Goal: Information Seeking & Learning: Learn about a topic

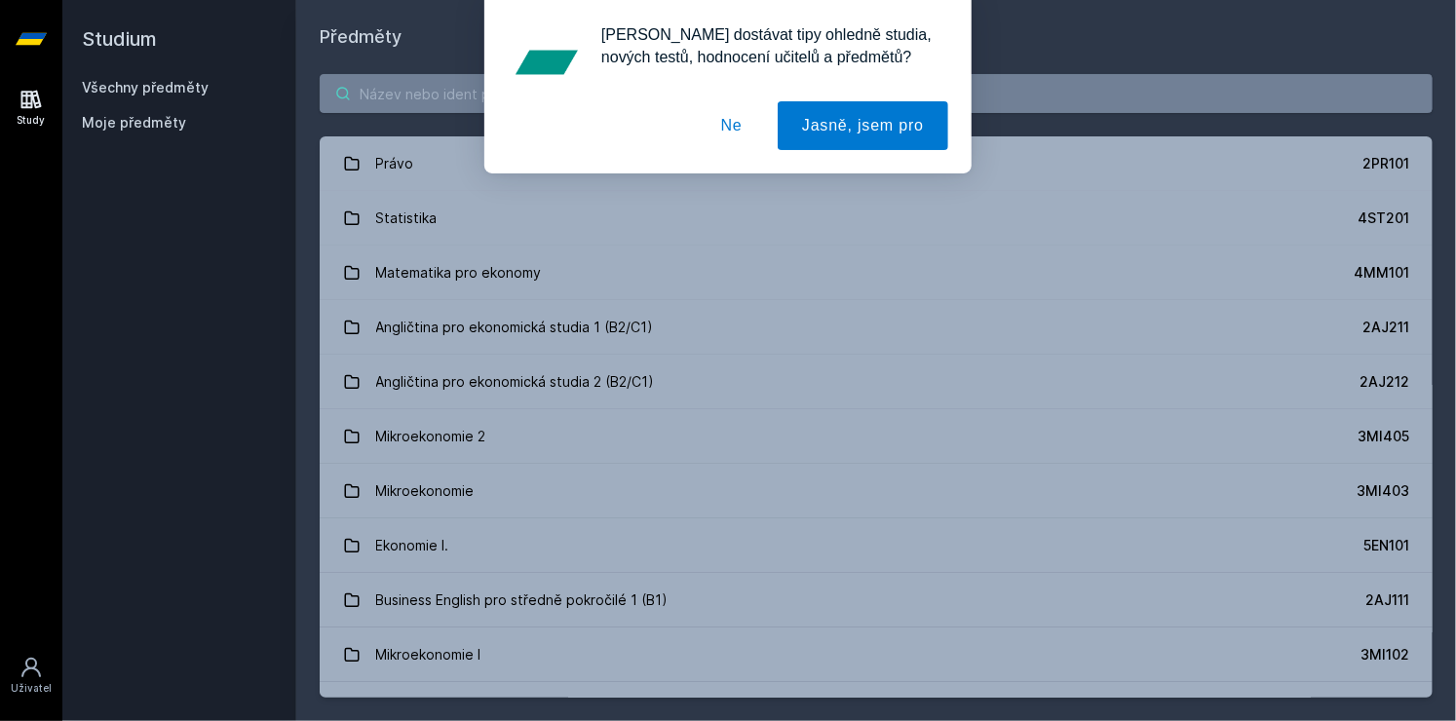
click at [453, 90] on div "Chceš dostávat tipy ohledně studia, nových testů, hodnocení učitelů a předmětů?…" at bounding box center [728, 86] width 1456 height 173
click at [746, 112] on button "Ne" at bounding box center [732, 125] width 70 height 49
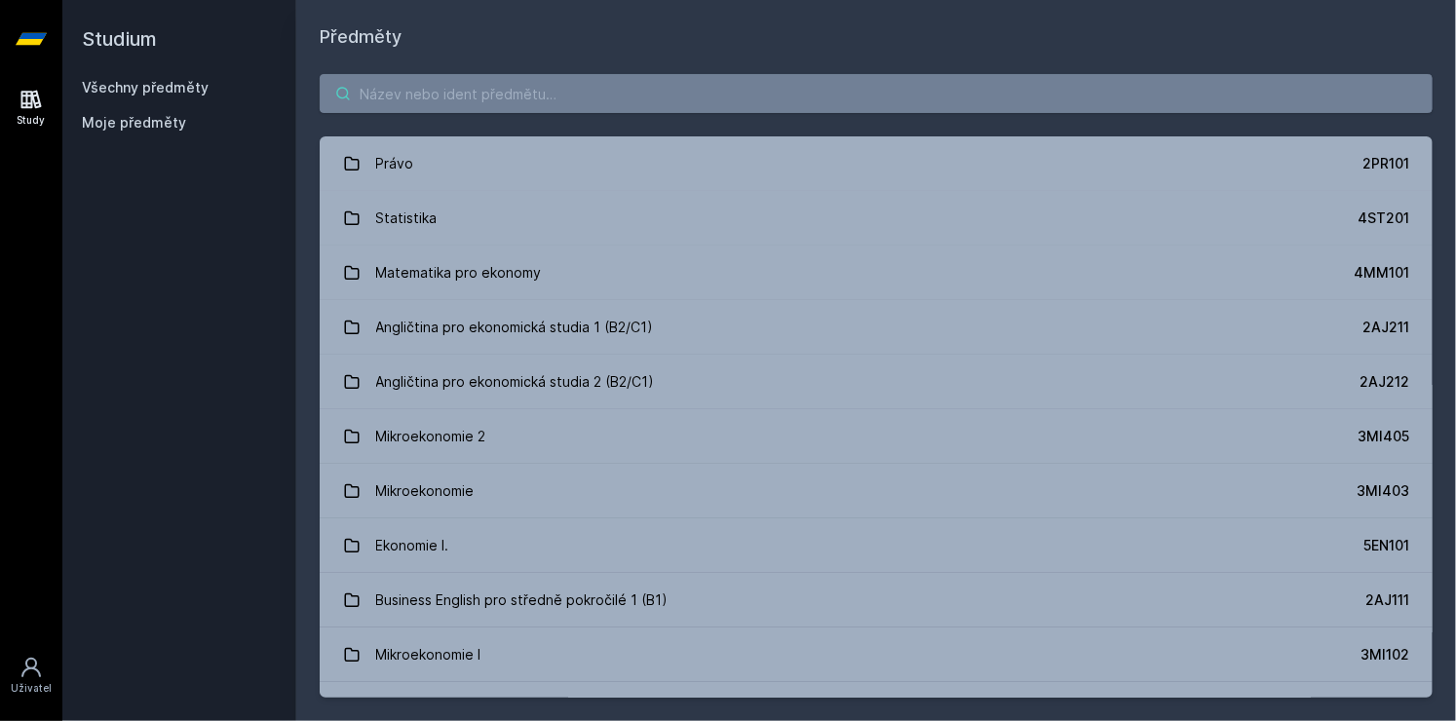
click at [525, 99] on input "search" at bounding box center [876, 93] width 1113 height 39
paste input "Richtrova 536, Praha 9"
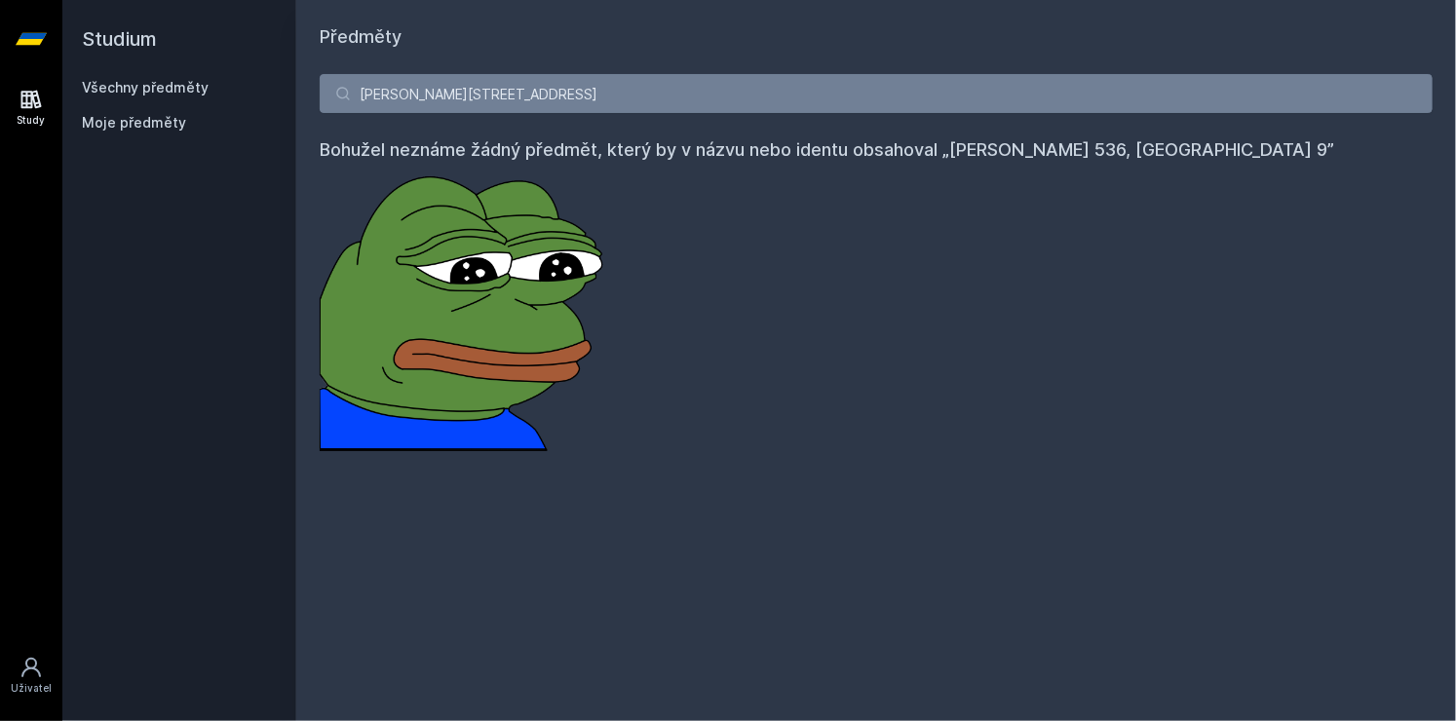
click at [175, 81] on link "Všechny předměty" at bounding box center [145, 87] width 127 height 17
click at [580, 99] on input "Richtrova 536, Praha 9" at bounding box center [876, 93] width 1113 height 39
type input "R"
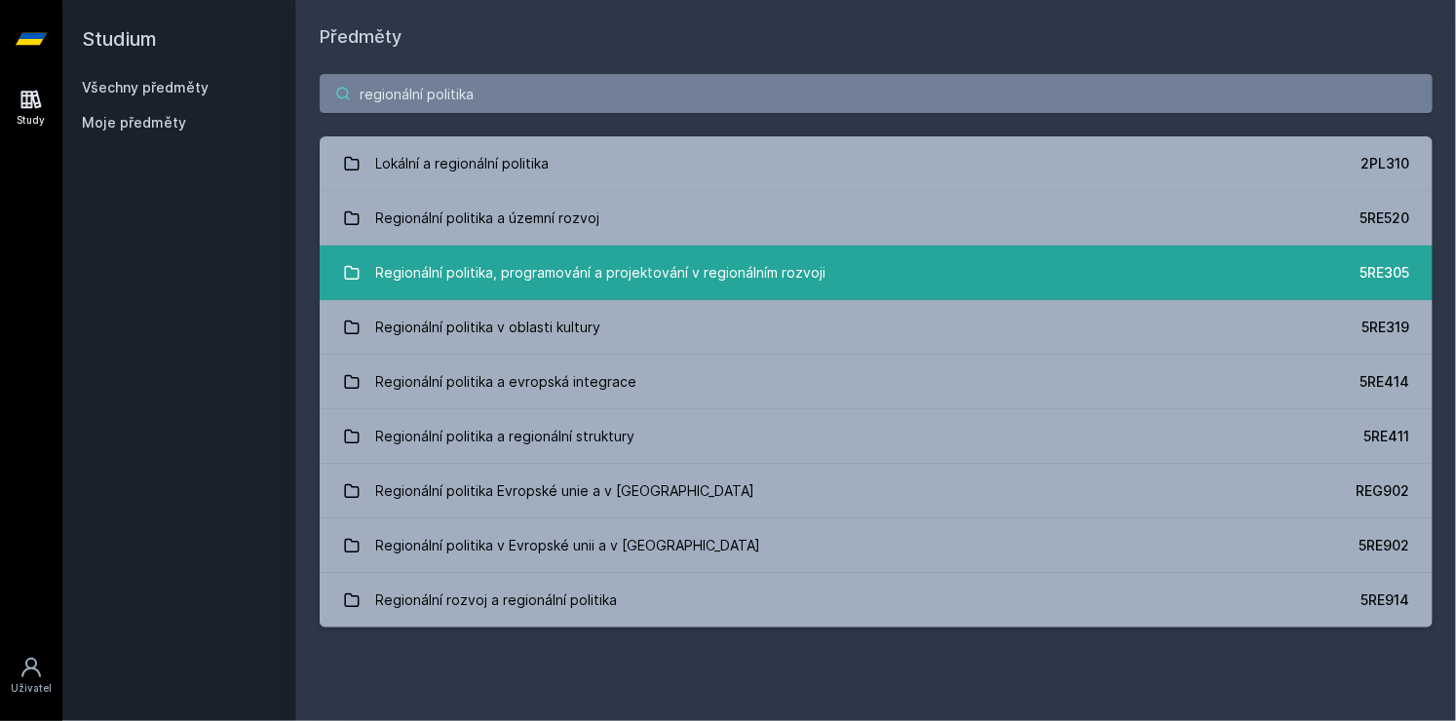
type input "regionální politika"
click at [754, 282] on div "Regionální politika, programování a projektování v regionálním rozvoji" at bounding box center [601, 272] width 450 height 39
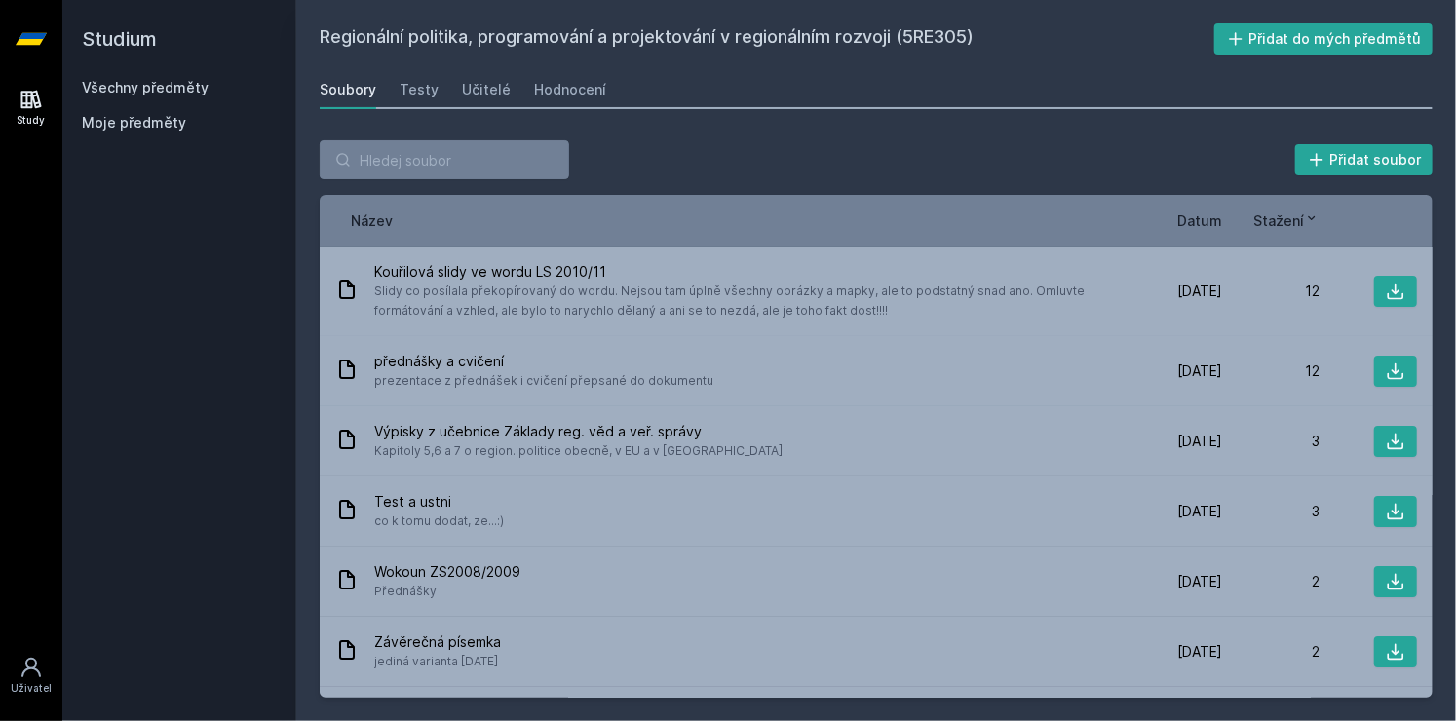
click at [1198, 229] on span "Datum" at bounding box center [1199, 220] width 45 height 20
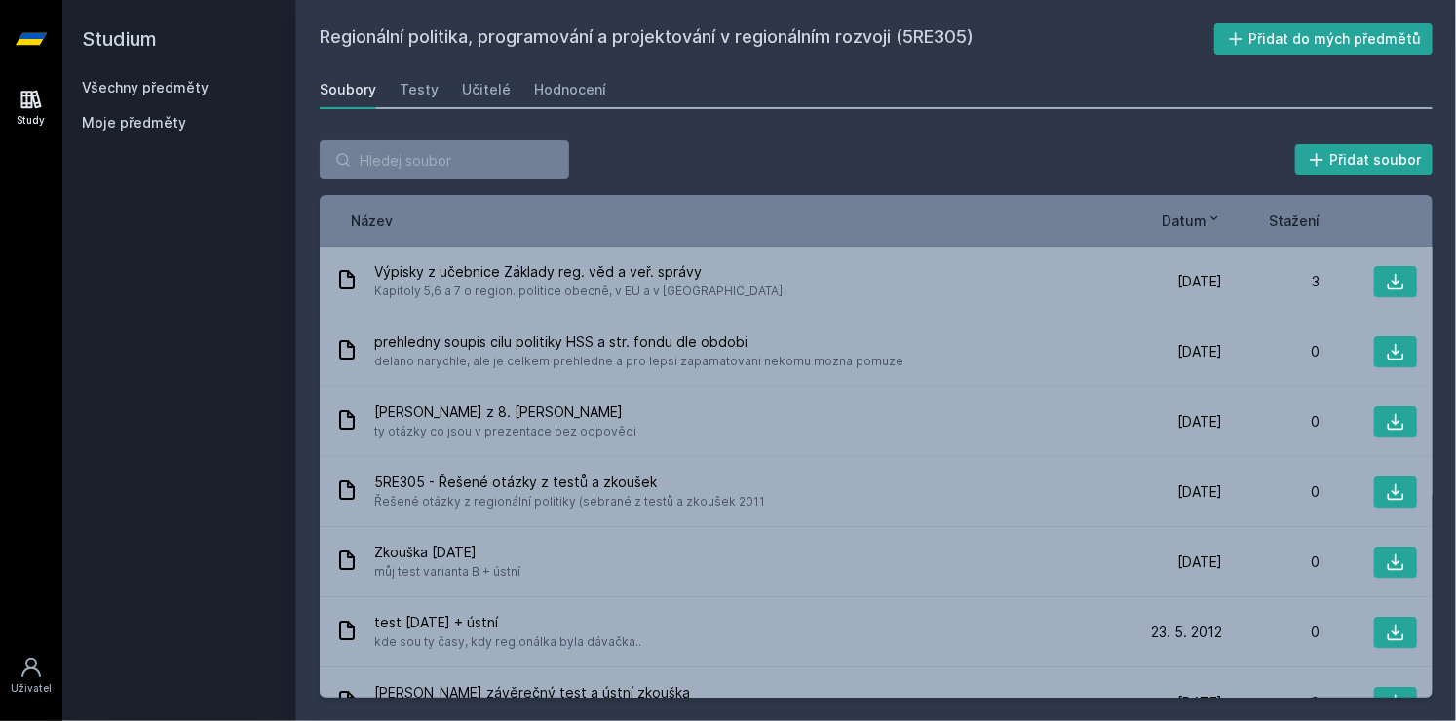
drag, startPoint x: 911, startPoint y: 27, endPoint x: 972, endPoint y: 34, distance: 60.8
click at [972, 34] on h2 "Regionální politika, programování a projektování v regionálním rozvoji (5RE305)" at bounding box center [767, 38] width 895 height 31
copy h2 "5RE305"
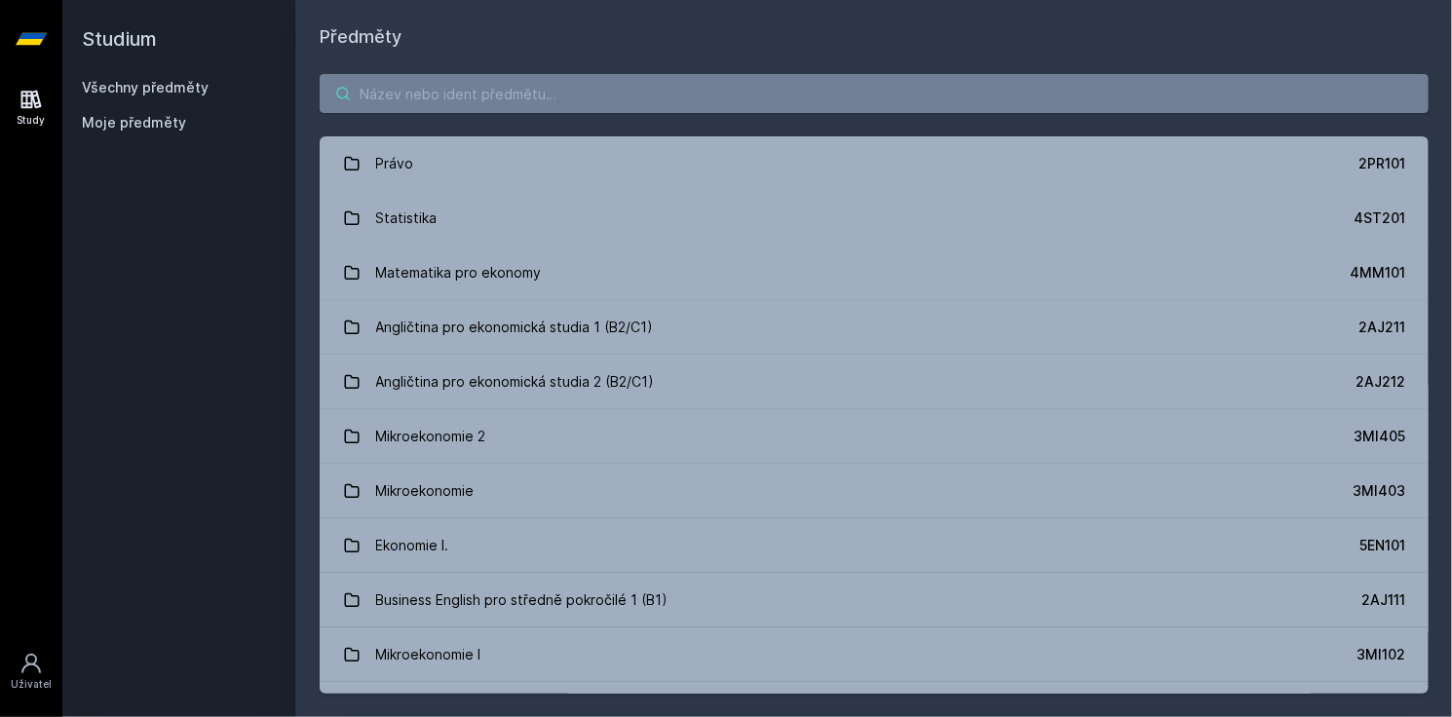
click at [411, 95] on input "search" at bounding box center [874, 93] width 1109 height 39
paste input "5HP311"
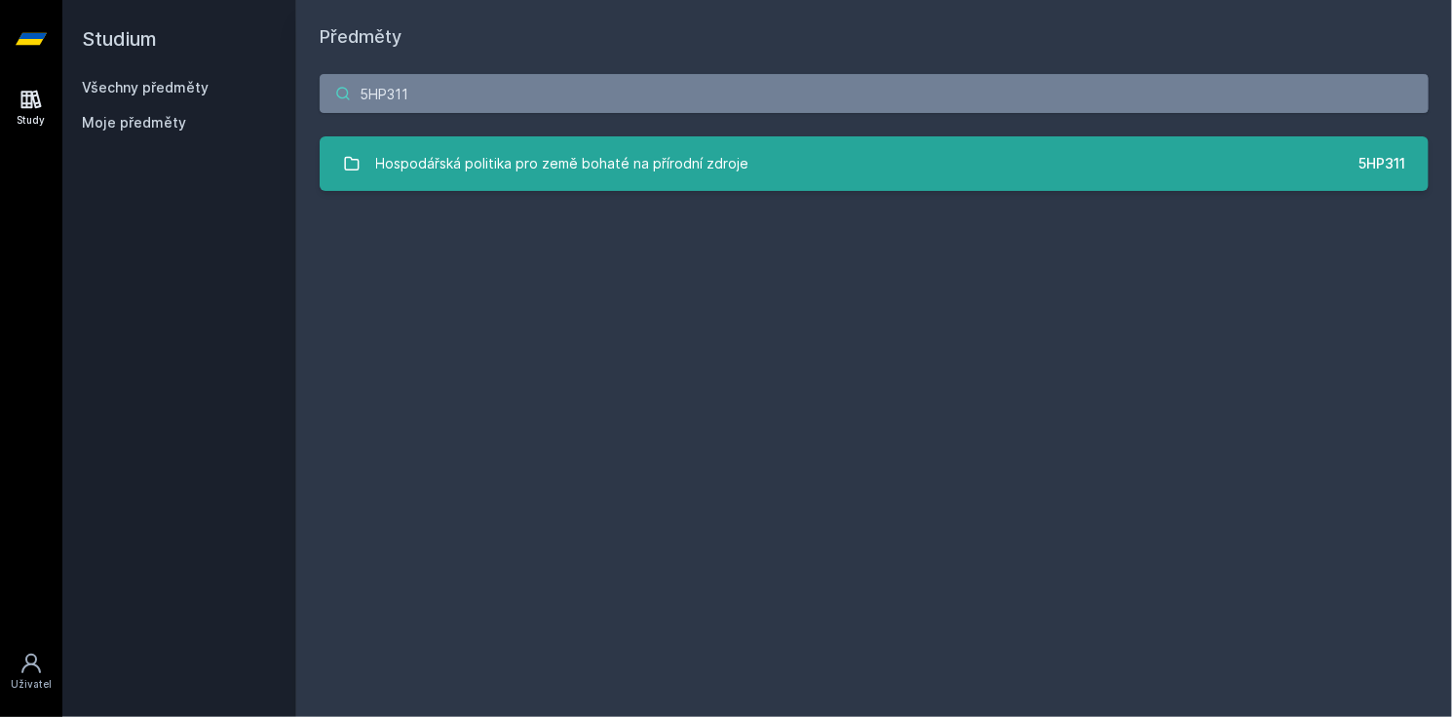
type input "5HP311"
click at [589, 160] on div "Hospodářská politika pro země bohaté na přírodní zdroje" at bounding box center [562, 163] width 373 height 39
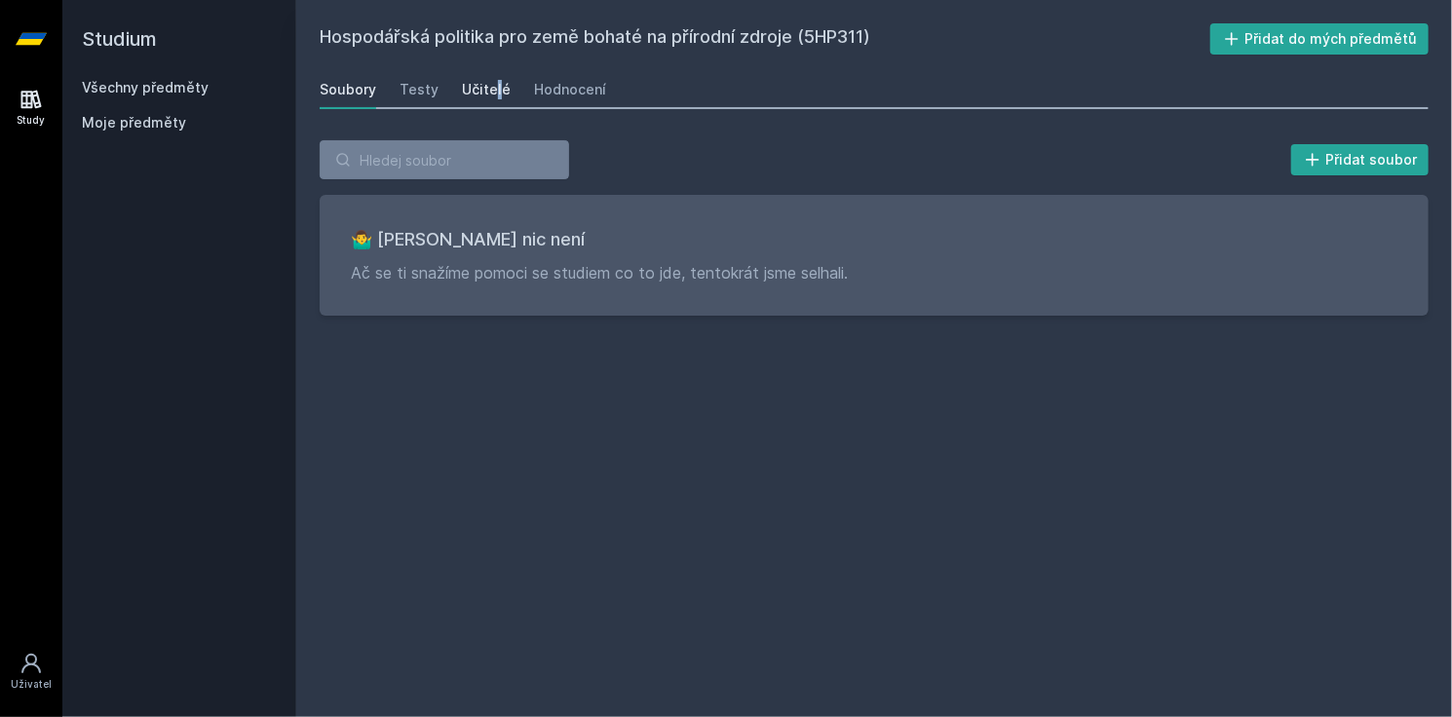
drag, startPoint x: 453, startPoint y: 86, endPoint x: 471, endPoint y: 86, distance: 17.5
click at [471, 86] on div "Soubory Testy Učitelé Hodnocení" at bounding box center [874, 89] width 1109 height 39
click at [471, 86] on div "Učitelé" at bounding box center [486, 89] width 49 height 19
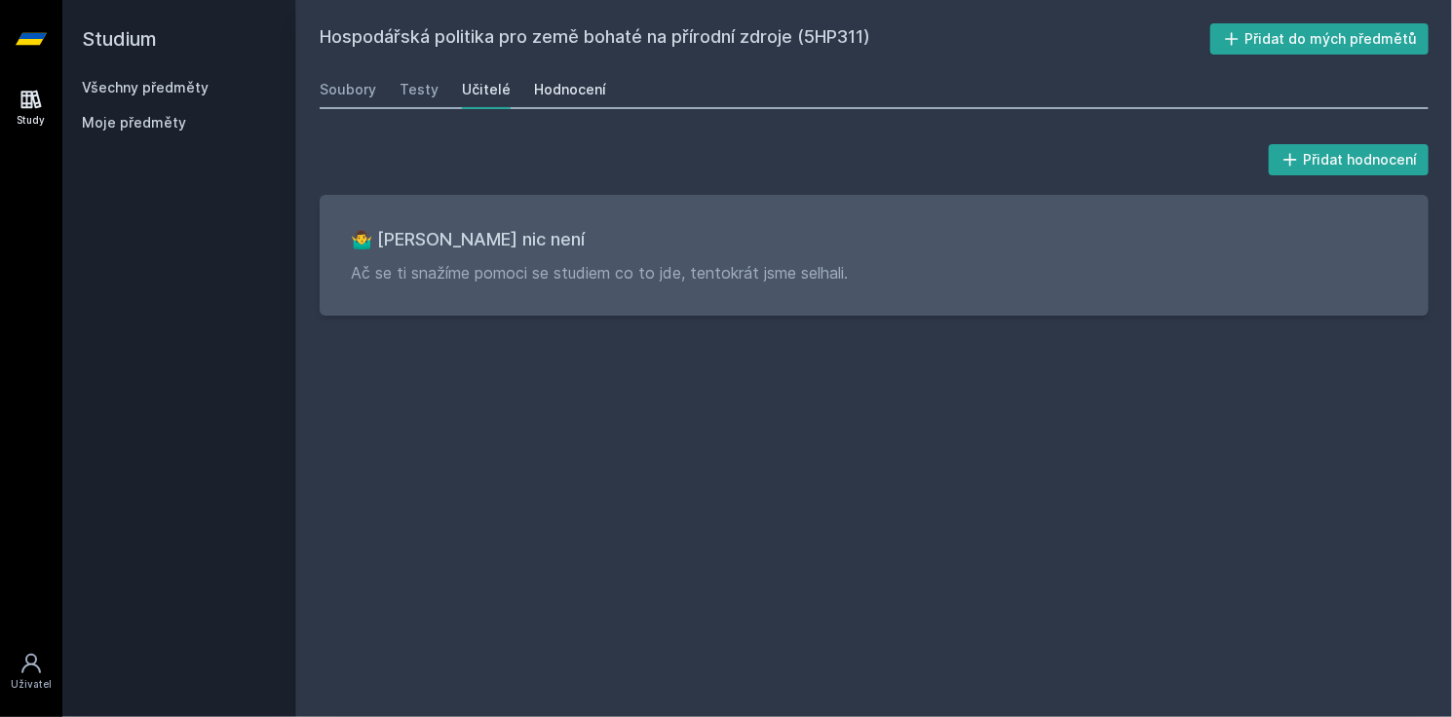
click at [559, 84] on div "Hodnocení" at bounding box center [570, 89] width 72 height 19
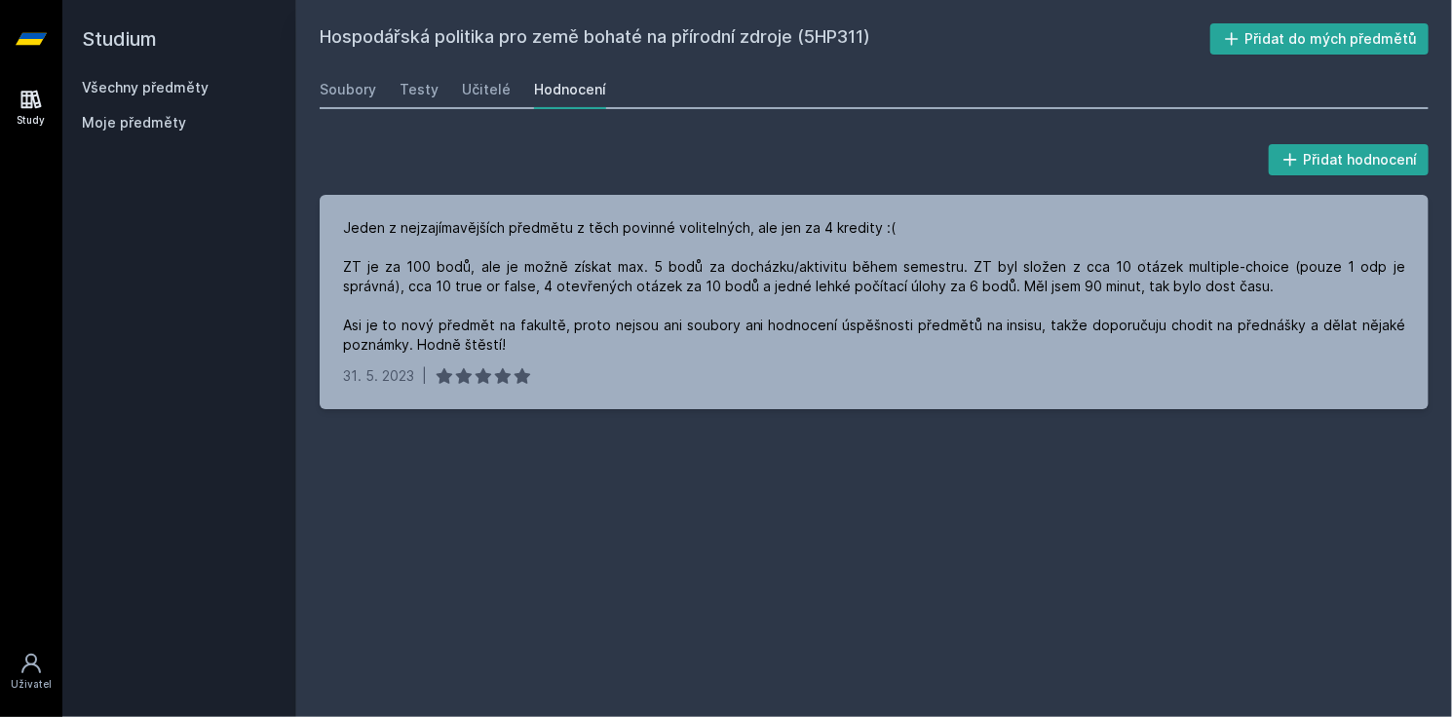
click at [1087, 1] on div "Hospodářská politika pro země bohaté na přírodní zdroje (5HP311) Přidat do mých…" at bounding box center [874, 358] width 1156 height 717
